Goal: Transaction & Acquisition: Purchase product/service

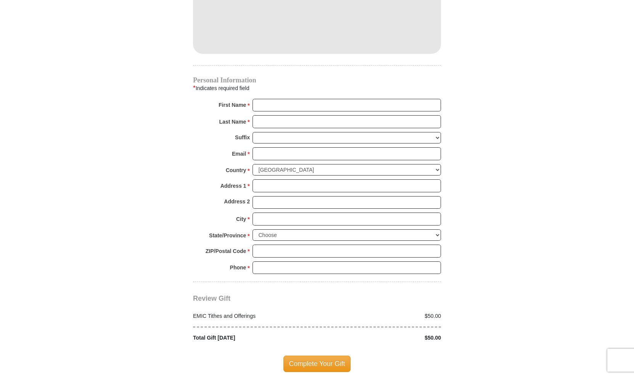
scroll to position [739, 0]
click at [430, 320] on div at bounding box center [317, 327] width 256 height 14
click at [441, 312] on div "$50.00" at bounding box center [381, 316] width 128 height 8
click at [429, 320] on div at bounding box center [317, 327] width 256 height 14
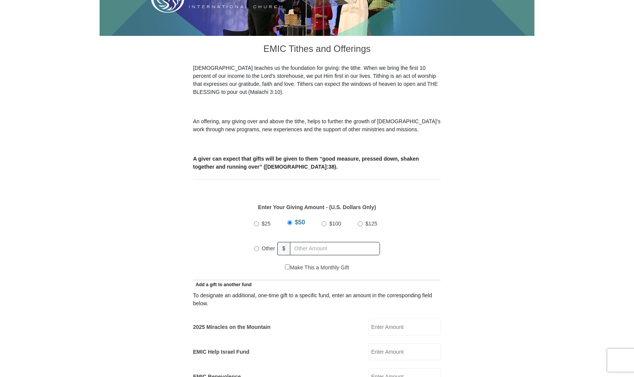
scroll to position [195, 0]
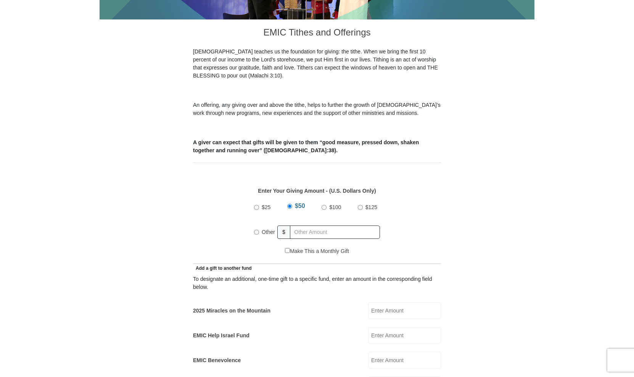
click at [262, 204] on span "$25" at bounding box center [266, 207] width 9 height 6
click at [259, 205] on input "$25" at bounding box center [256, 207] width 5 height 5
radio input "true"
click at [262, 203] on span "$25" at bounding box center [267, 206] width 10 height 6
click at [259, 204] on input "$25" at bounding box center [256, 206] width 5 height 5
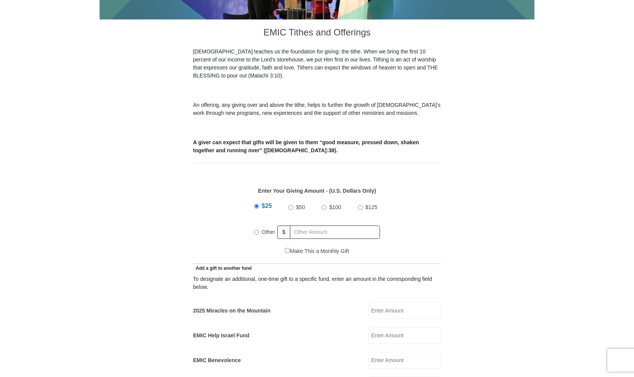
click at [256, 202] on div "$25" at bounding box center [264, 207] width 21 height 19
click at [249, 201] on div "$25 $50 $100 $125 Other $" at bounding box center [317, 223] width 240 height 50
radio input "true"
click at [307, 228] on input "text" at bounding box center [336, 231] width 87 height 13
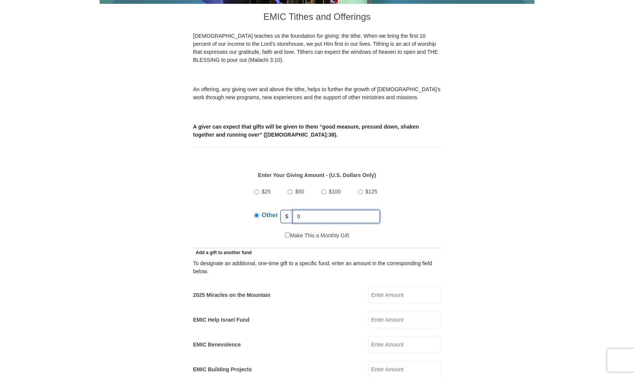
scroll to position [235, 0]
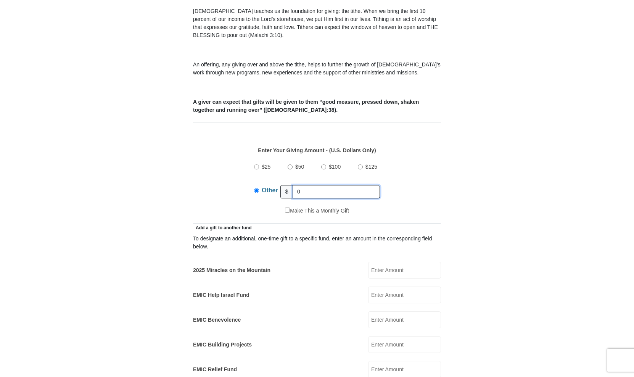
type input "0"
click at [386, 263] on input "2025 Miracles on the Mountain" at bounding box center [404, 270] width 73 height 17
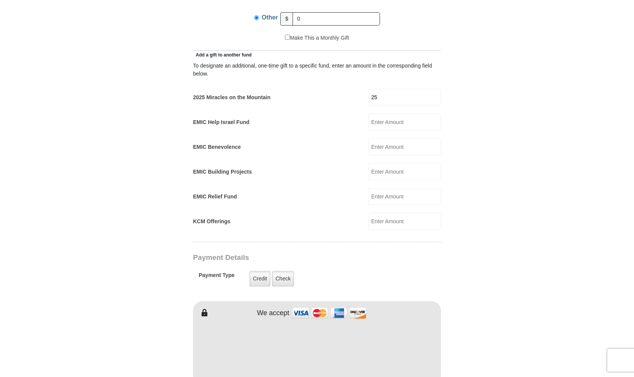
scroll to position [409, 0]
type input "25"
click at [258, 270] on label "Credit" at bounding box center [259, 278] width 21 height 16
click at [0, 0] on input "Credit" at bounding box center [0, 0] width 0 height 0
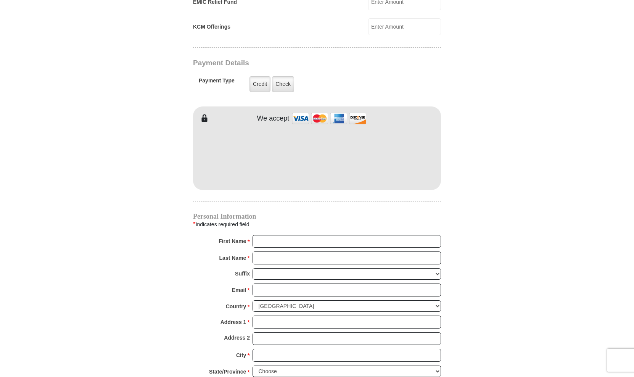
scroll to position [606, 0]
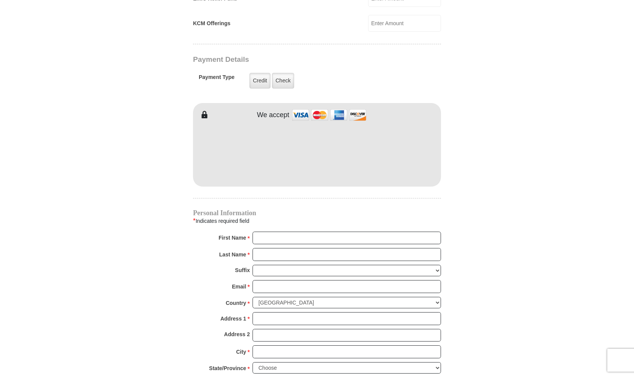
click at [270, 238] on div "First Name * Please enter First Name" at bounding box center [317, 240] width 248 height 17
type input "[PERSON_NAME]"
click at [259, 252] on div "Last Name * Please enter Last Name" at bounding box center [317, 256] width 248 height 17
type input "[PERSON_NAME]"
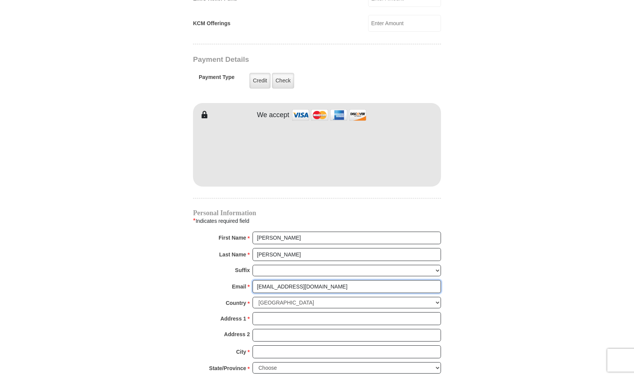
type input "[EMAIL_ADDRESS][DOMAIN_NAME]"
click at [266, 312] on input "PO B" at bounding box center [347, 318] width 188 height 13
click at [268, 312] on input "PO ox" at bounding box center [347, 318] width 188 height 13
click at [267, 312] on input "PO ox" at bounding box center [347, 318] width 188 height 13
click at [451, 261] on form "[GEOGRAPHIC_DATA][DEMOGRAPHIC_DATA] Online Giving Because of gifts like yours, …" at bounding box center [317, 0] width 435 height 1153
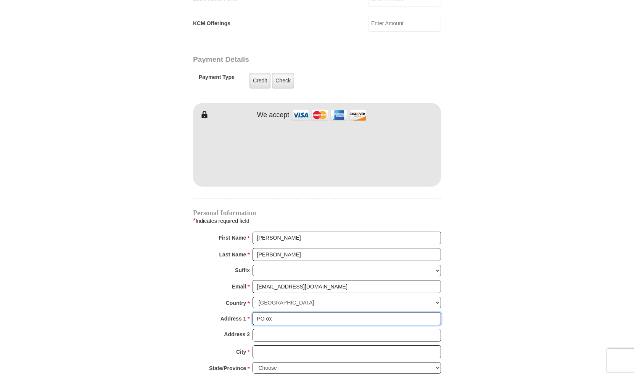
click at [266, 312] on input "PO ox" at bounding box center [347, 318] width 188 height 13
click at [283, 312] on input "PO Box" at bounding box center [347, 318] width 188 height 13
type input "PO Box 311"
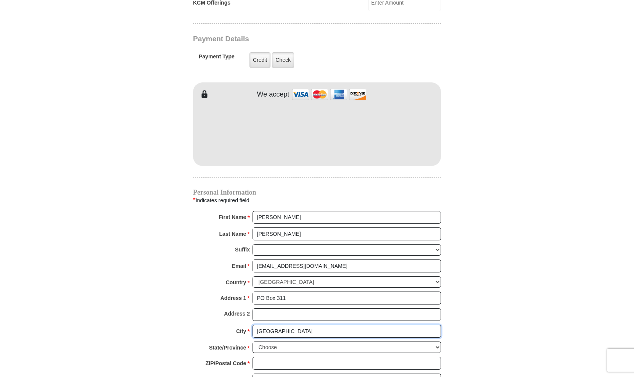
scroll to position [633, 0]
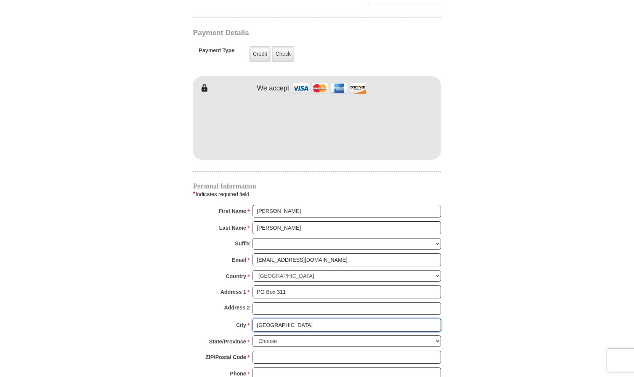
type input "[GEOGRAPHIC_DATA]"
select select "MA"
type input "01373"
type input "[PHONE_NUMBER]"
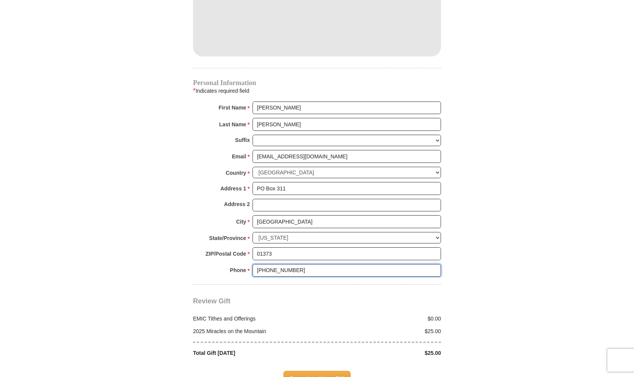
scroll to position [735, 0]
